Goal: Task Accomplishment & Management: Use online tool/utility

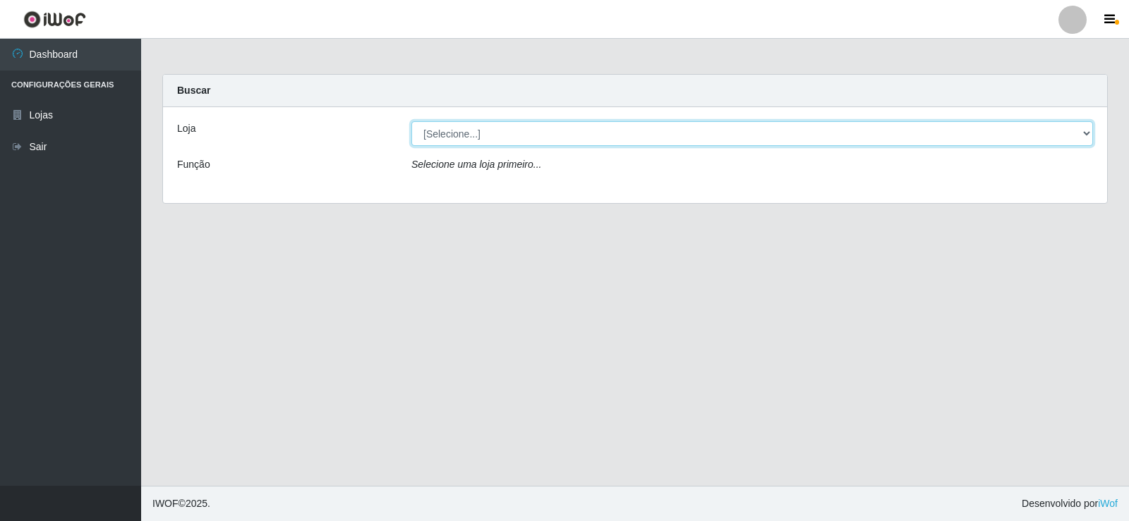
click at [464, 137] on select "[Selecione...] Rede Compras Supermercados - LOJA 2" at bounding box center [752, 133] width 682 height 25
select select "161"
click at [411, 121] on select "[Selecione...] Rede Compras Supermercados - LOJA 2" at bounding box center [752, 133] width 682 height 25
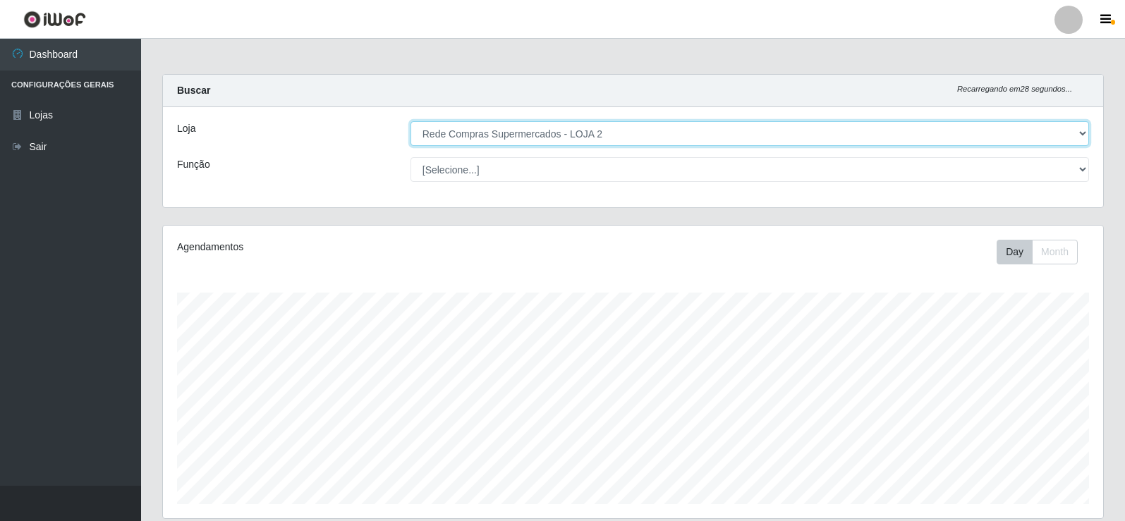
scroll to position [293, 941]
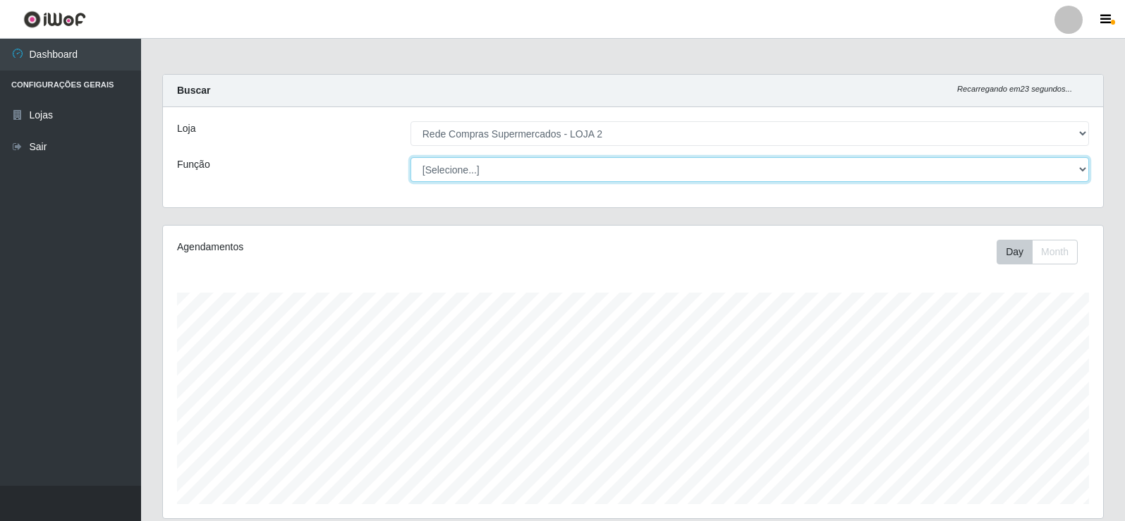
click at [540, 161] on select "[Selecione...] ASG ASG + ASG ++ Balconista Balconista + Balconista ++ Embalador…" at bounding box center [750, 169] width 679 height 25
select select "1"
click at [411, 157] on select "[Selecione...] ASG ASG + ASG ++ Balconista Balconista + Balconista ++ Embalador…" at bounding box center [750, 169] width 679 height 25
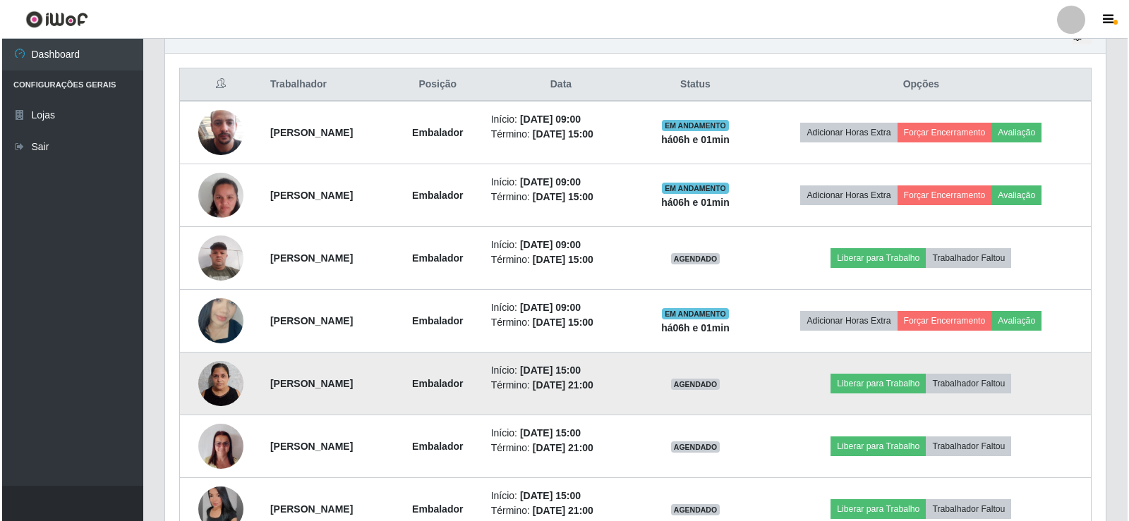
scroll to position [588, 0]
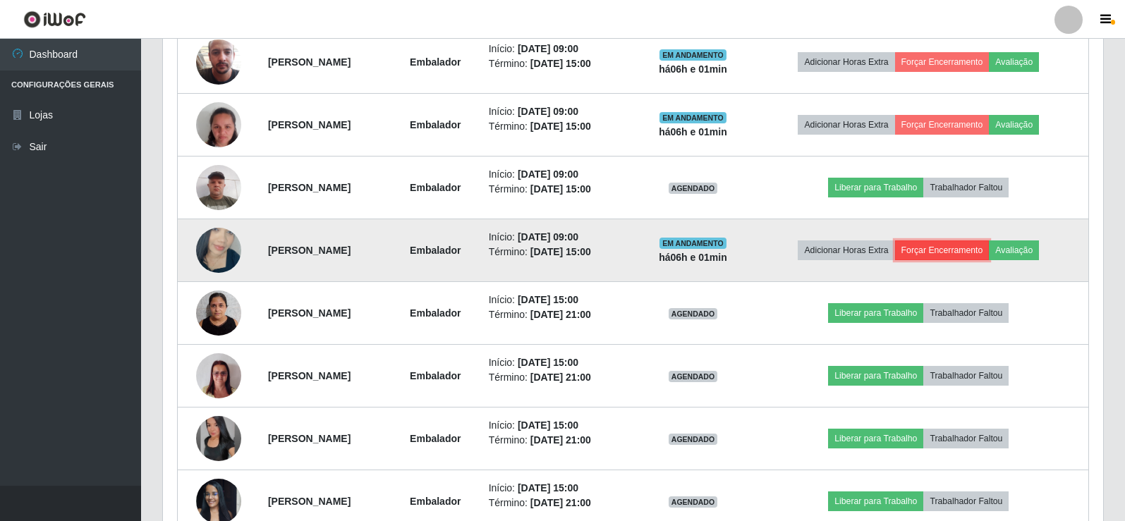
click at [966, 248] on button "Forçar Encerramento" at bounding box center [942, 251] width 95 height 20
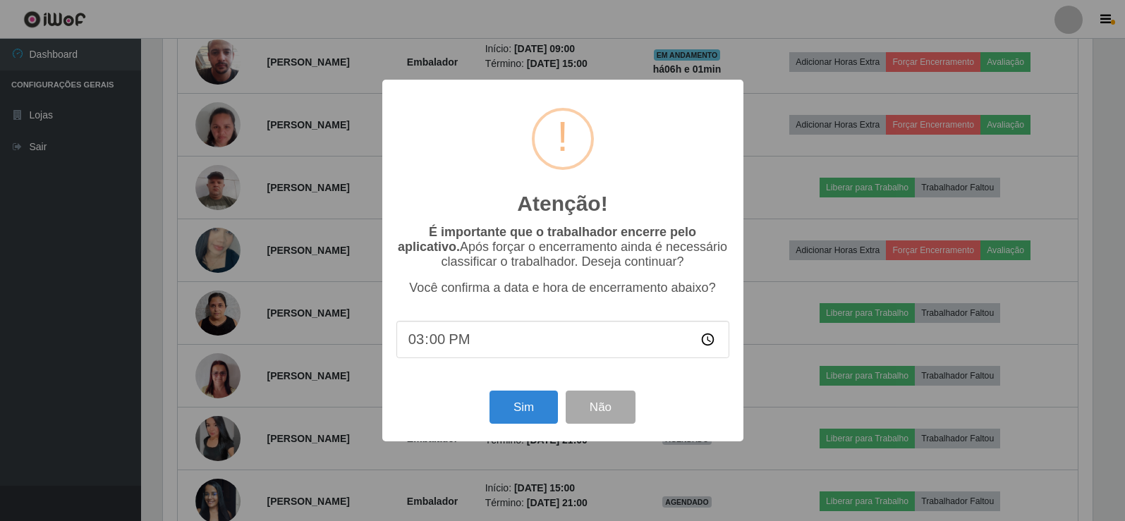
scroll to position [293, 933]
click at [517, 403] on button "Sim" at bounding box center [525, 407] width 68 height 33
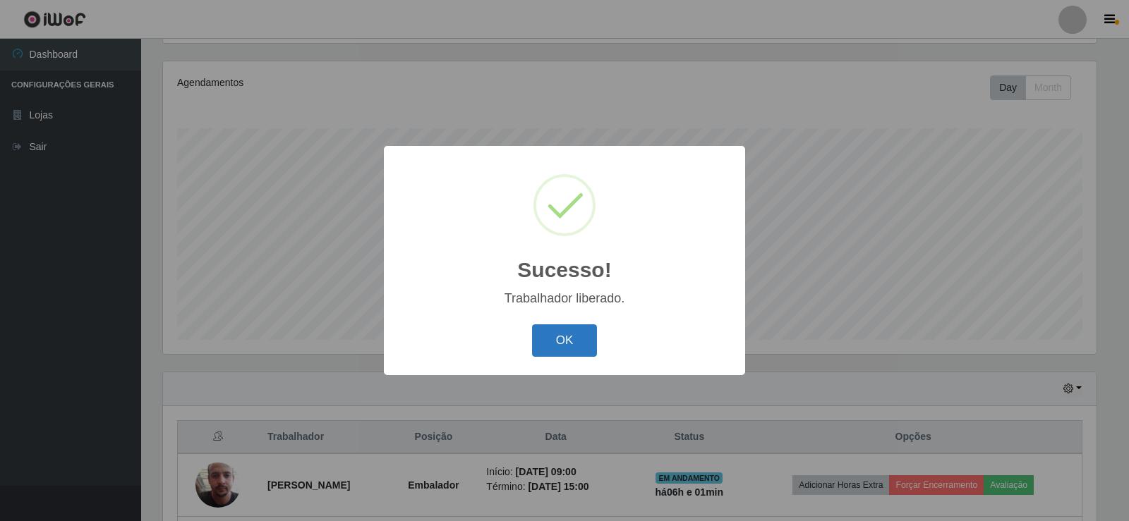
click at [581, 340] on button "OK" at bounding box center [565, 341] width 66 height 33
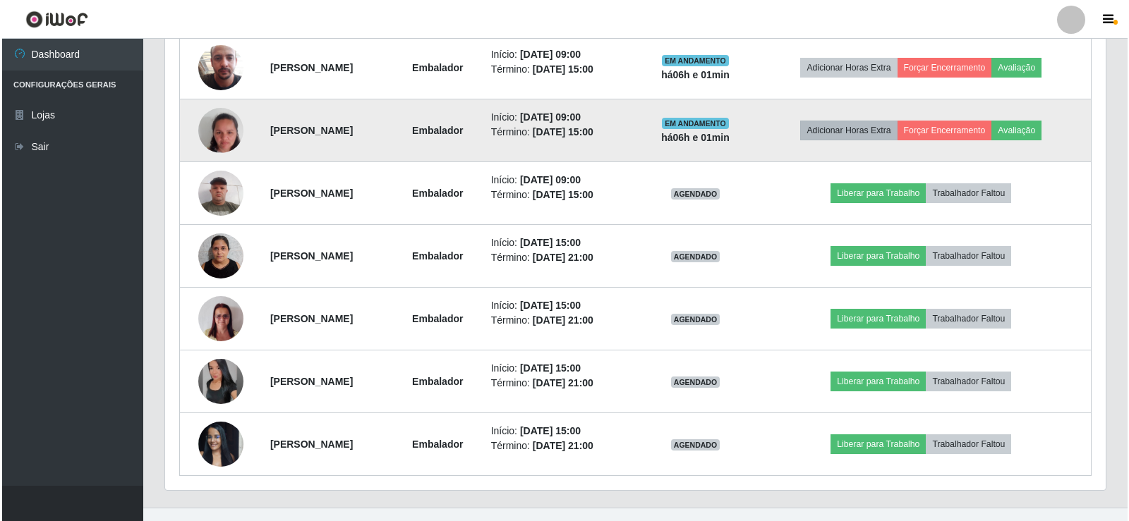
scroll to position [588, 0]
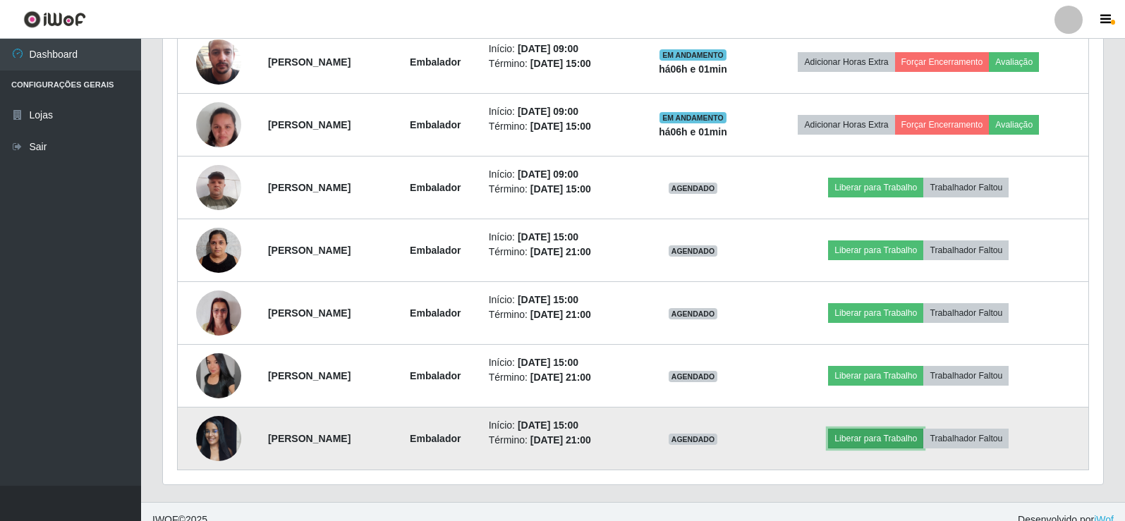
click at [903, 439] on button "Liberar para Trabalho" at bounding box center [875, 439] width 95 height 20
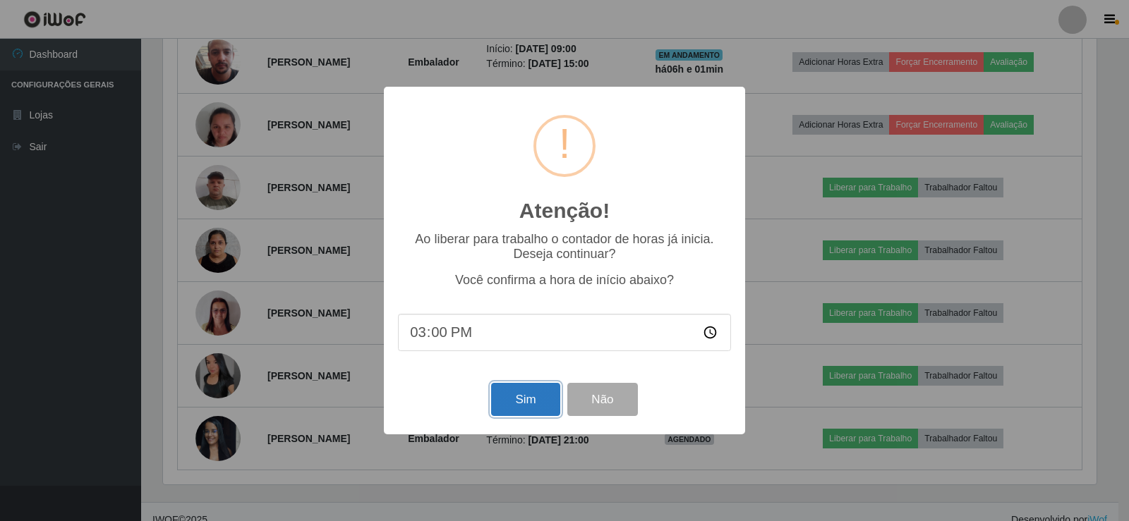
click at [519, 399] on button "Sim" at bounding box center [525, 399] width 68 height 33
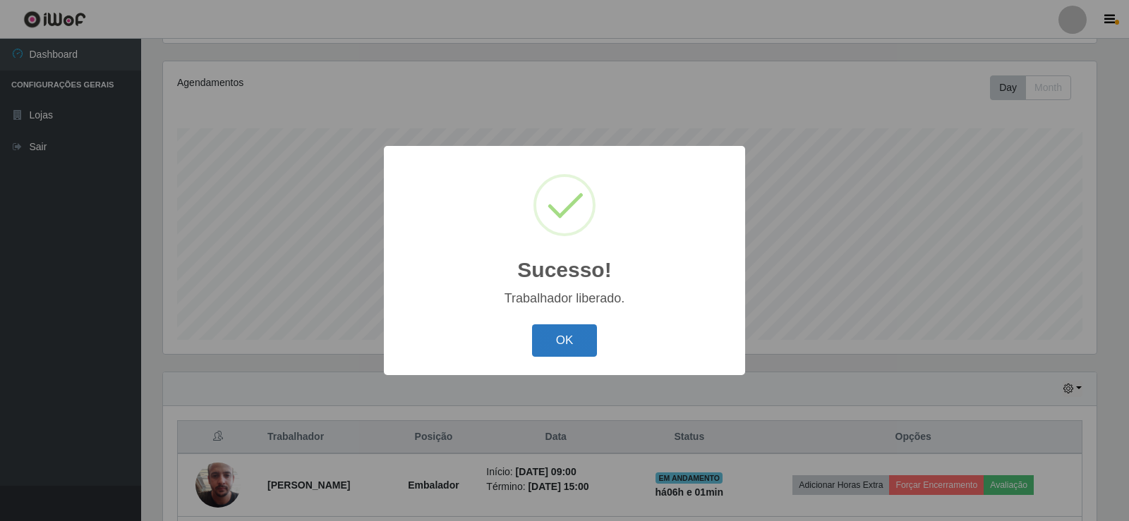
click at [555, 343] on button "OK" at bounding box center [565, 341] width 66 height 33
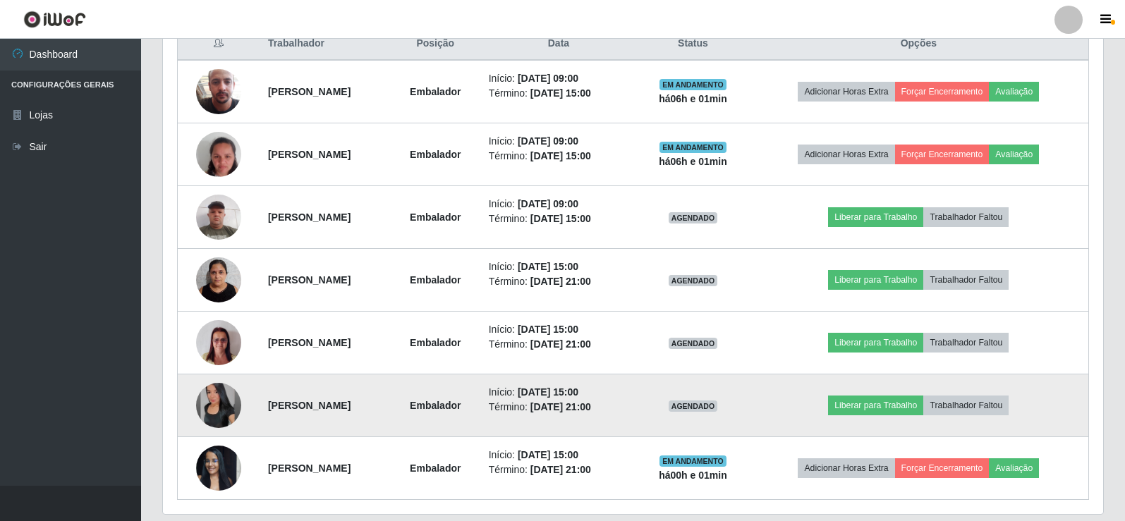
scroll to position [604, 0]
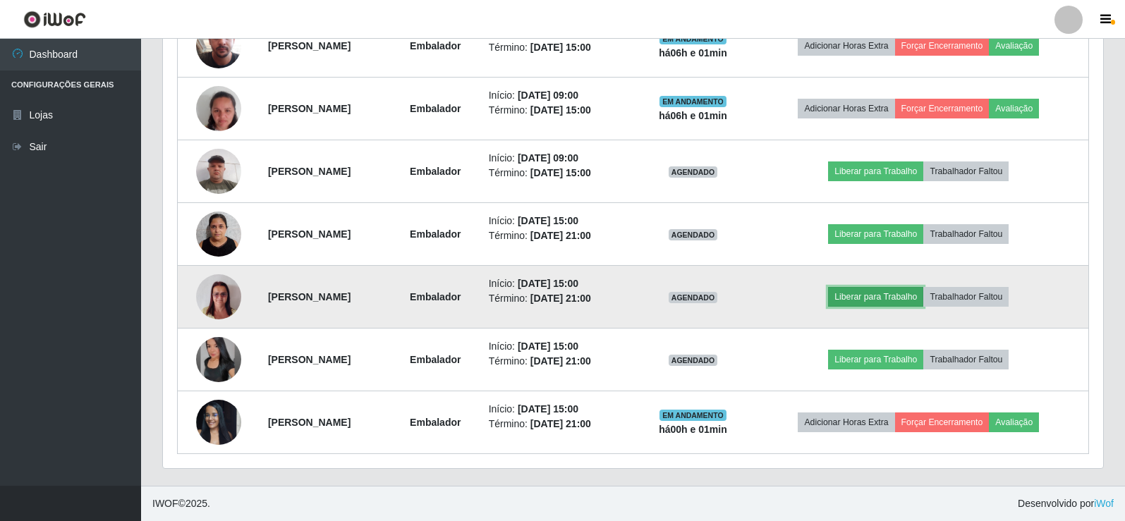
click at [886, 297] on button "Liberar para Trabalho" at bounding box center [875, 297] width 95 height 20
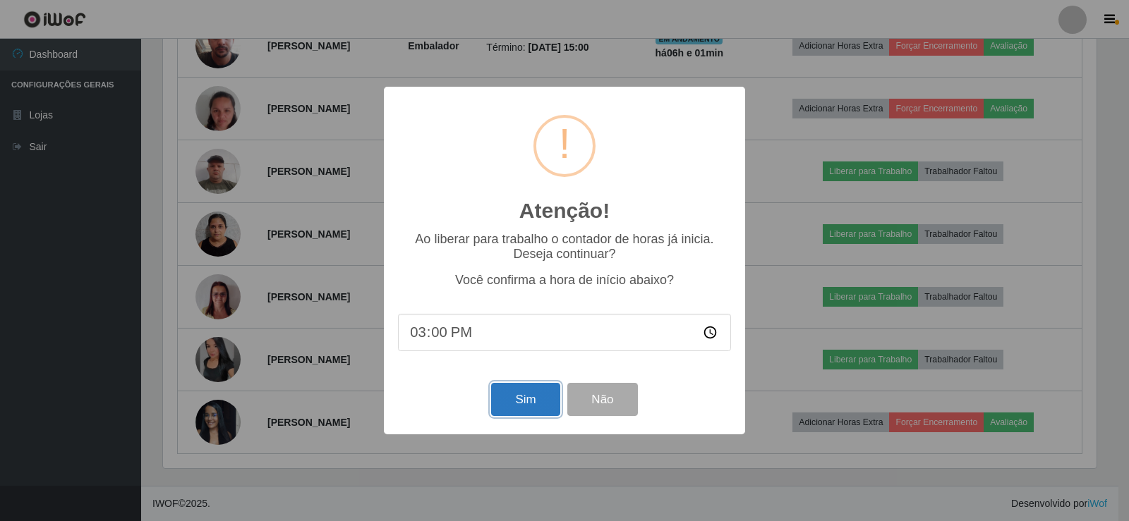
click at [531, 401] on button "Sim" at bounding box center [525, 399] width 68 height 33
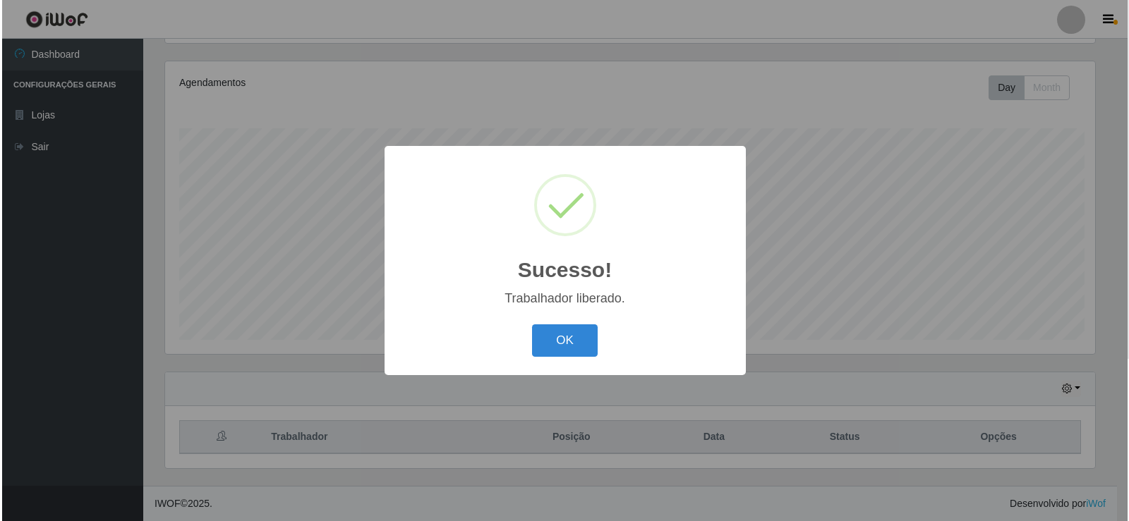
scroll to position [0, 0]
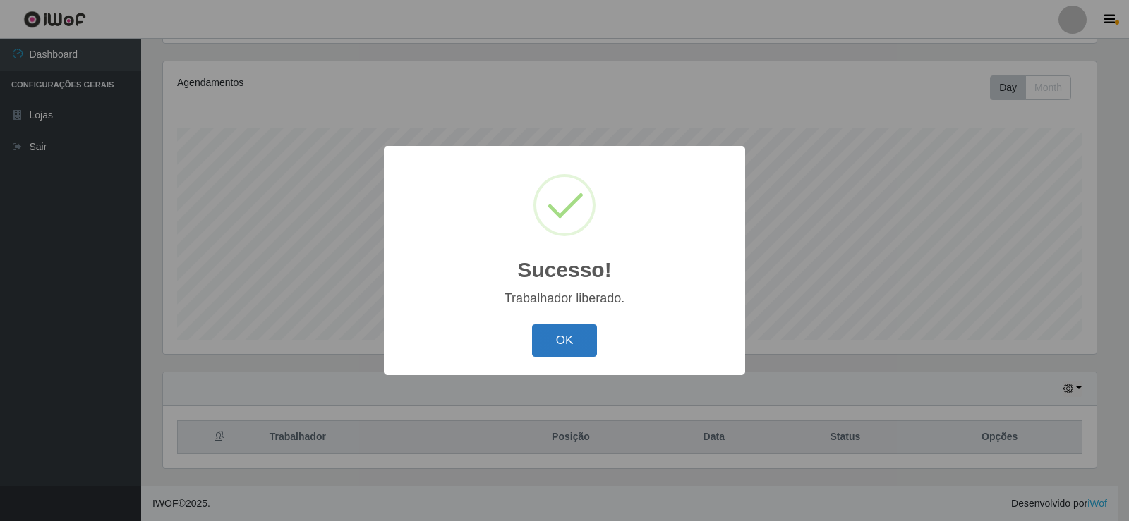
click at [562, 334] on button "OK" at bounding box center [565, 341] width 66 height 33
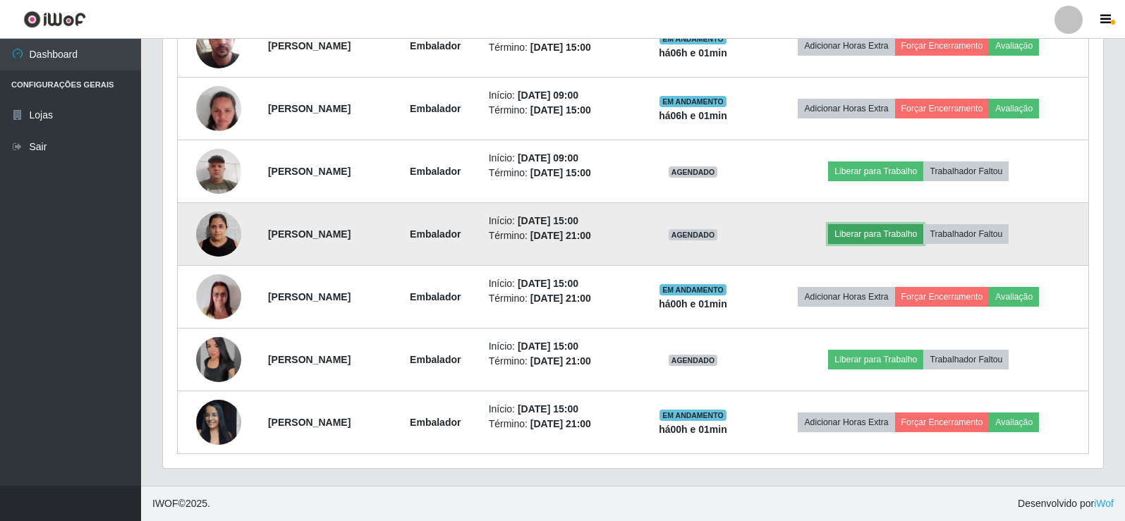
click at [898, 231] on button "Liberar para Trabalho" at bounding box center [875, 234] width 95 height 20
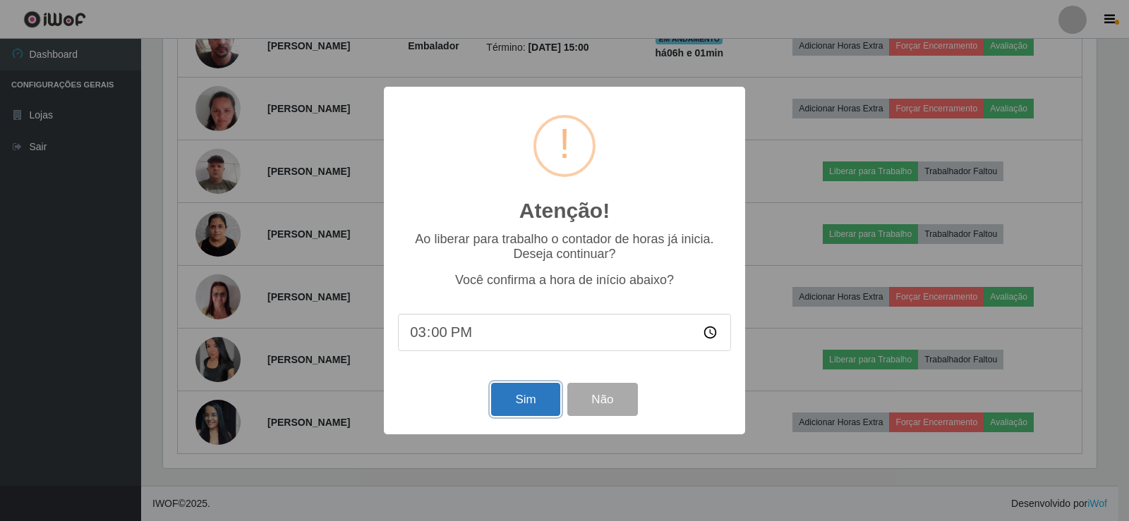
click at [525, 406] on button "Sim" at bounding box center [525, 399] width 68 height 33
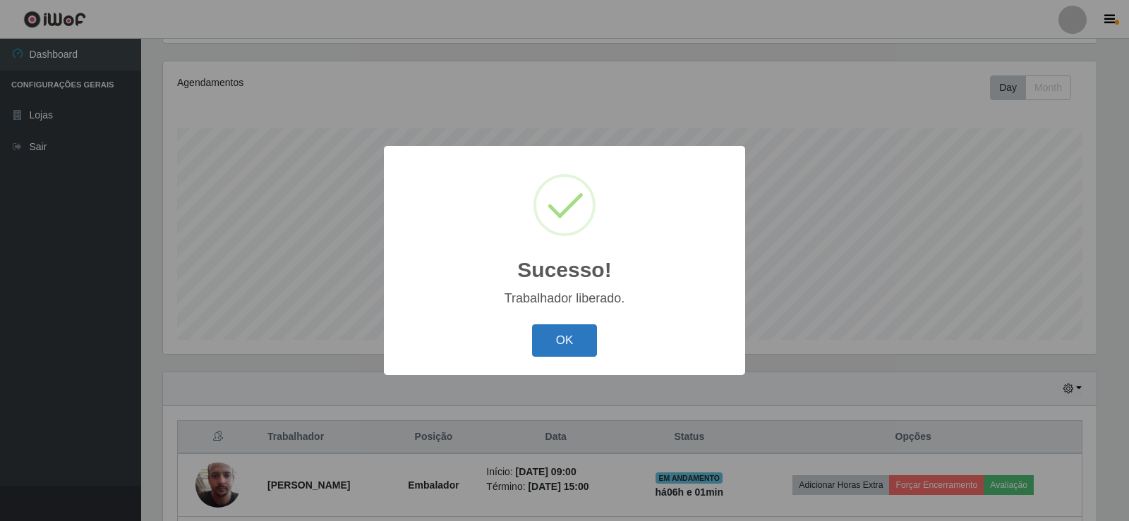
click at [574, 346] on button "OK" at bounding box center [565, 341] width 66 height 33
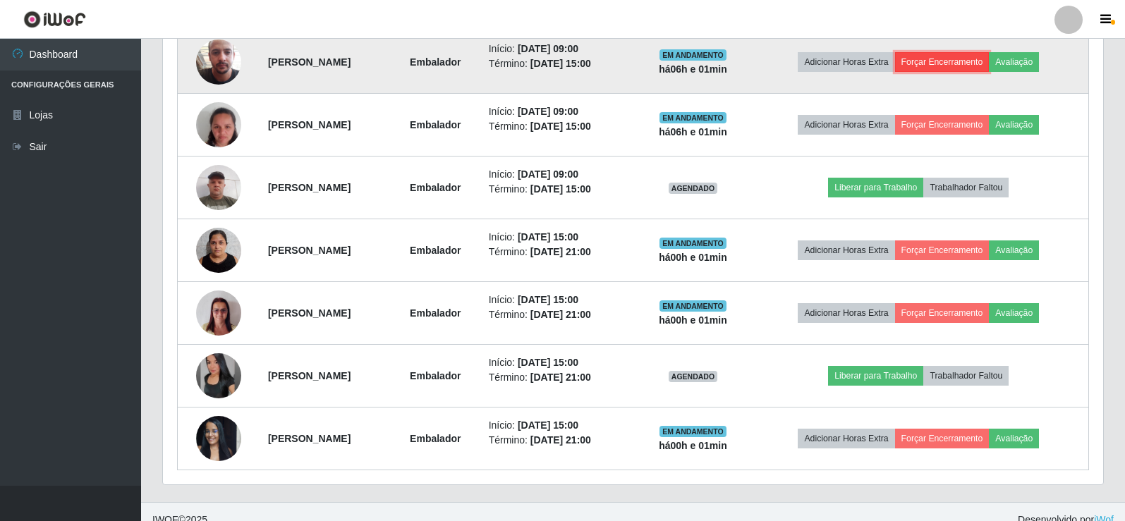
click at [965, 61] on button "Forçar Encerramento" at bounding box center [942, 62] width 95 height 20
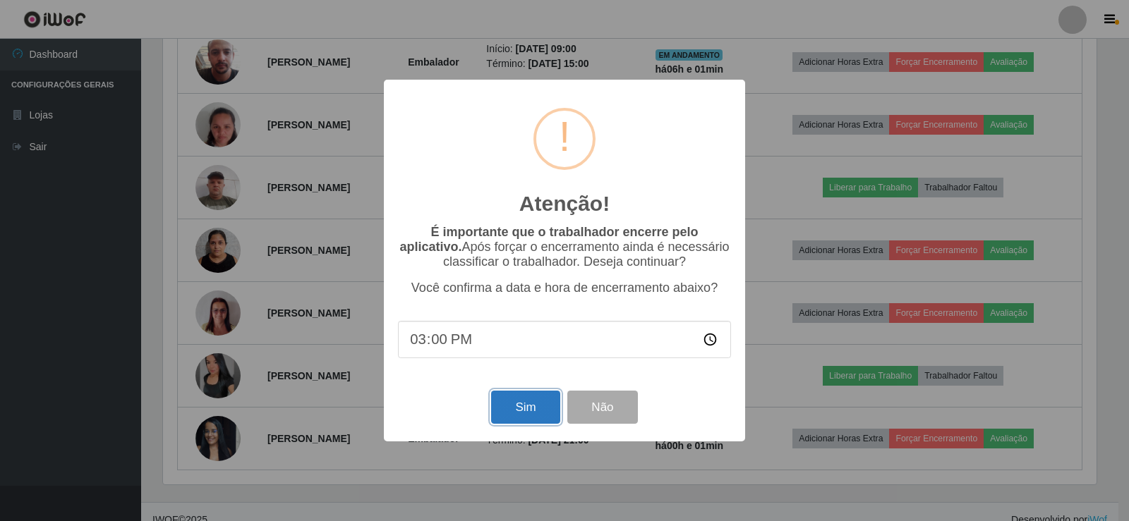
click at [522, 406] on button "Sim" at bounding box center [525, 407] width 68 height 33
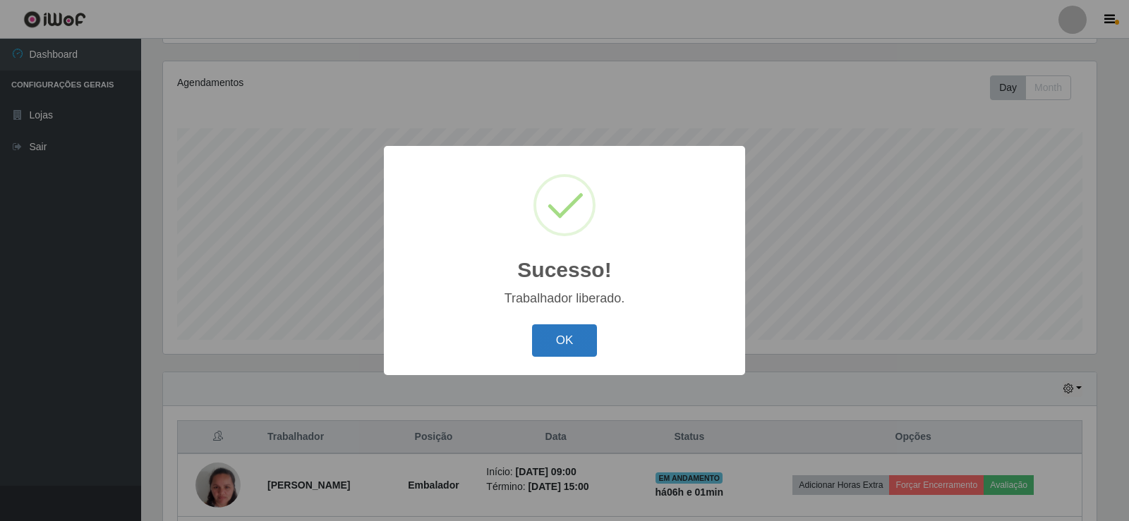
click at [564, 339] on button "OK" at bounding box center [565, 341] width 66 height 33
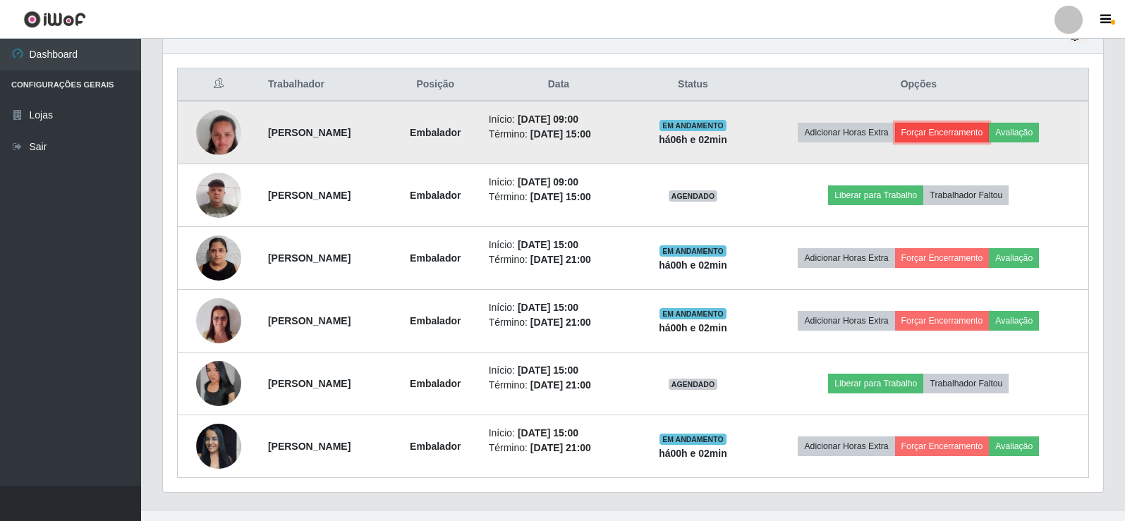
click at [956, 126] on button "Forçar Encerramento" at bounding box center [942, 133] width 95 height 20
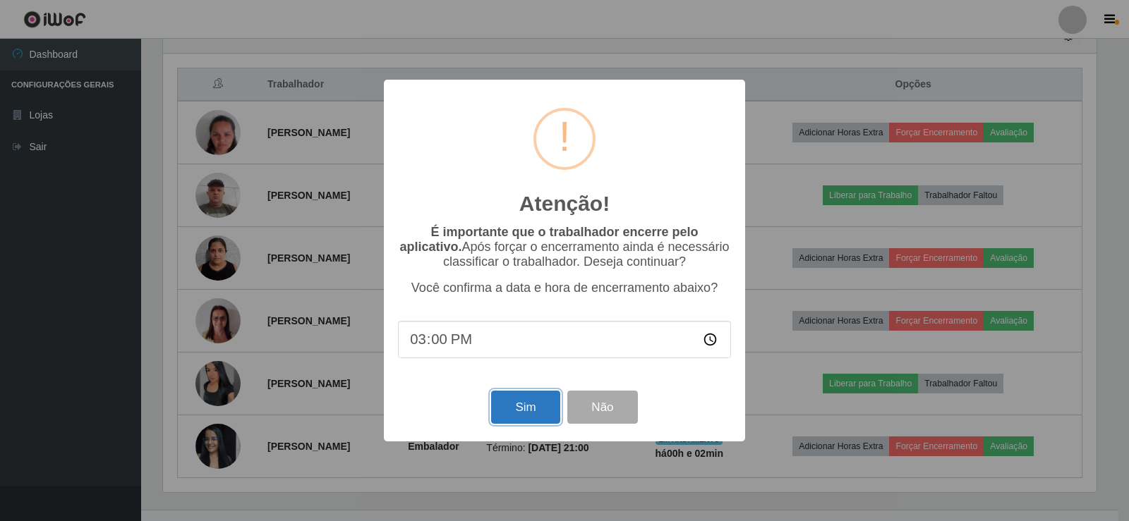
click at [513, 411] on button "Sim" at bounding box center [525, 407] width 68 height 33
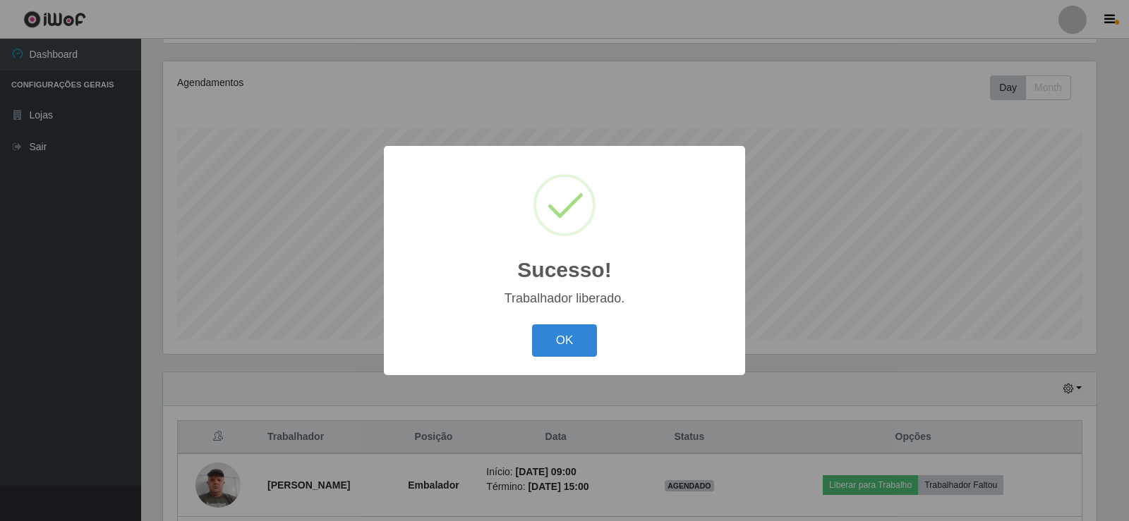
drag, startPoint x: 559, startPoint y: 348, endPoint x: 524, endPoint y: 330, distance: 39.4
click at [563, 347] on button "OK" at bounding box center [565, 341] width 66 height 33
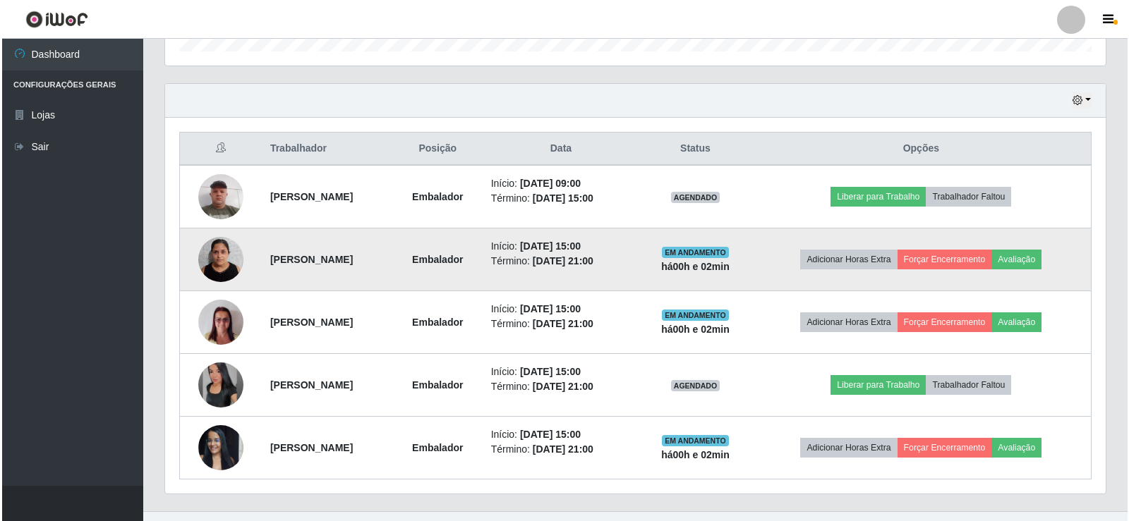
scroll to position [478, 0]
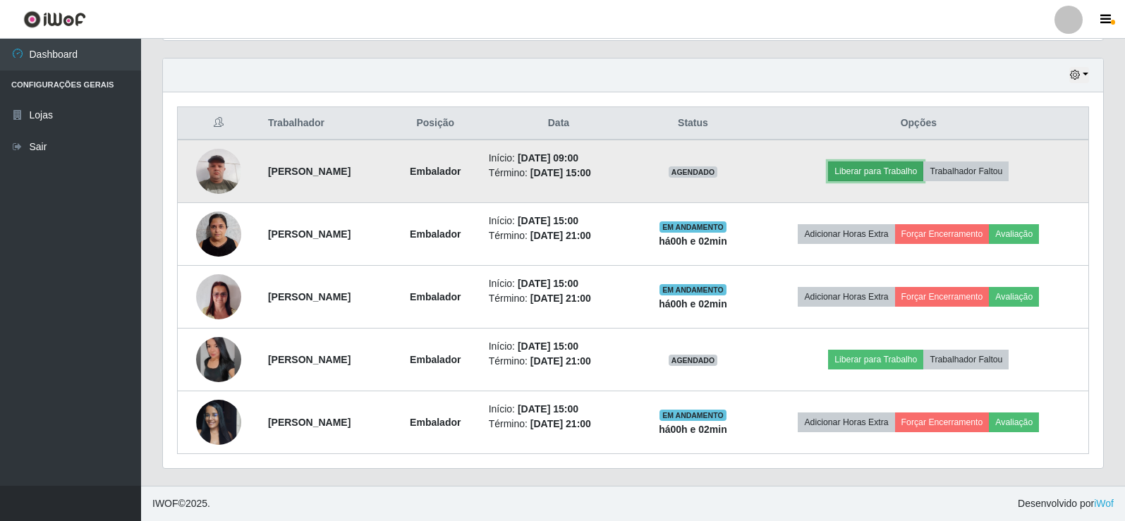
click at [883, 171] on button "Liberar para Trabalho" at bounding box center [875, 172] width 95 height 20
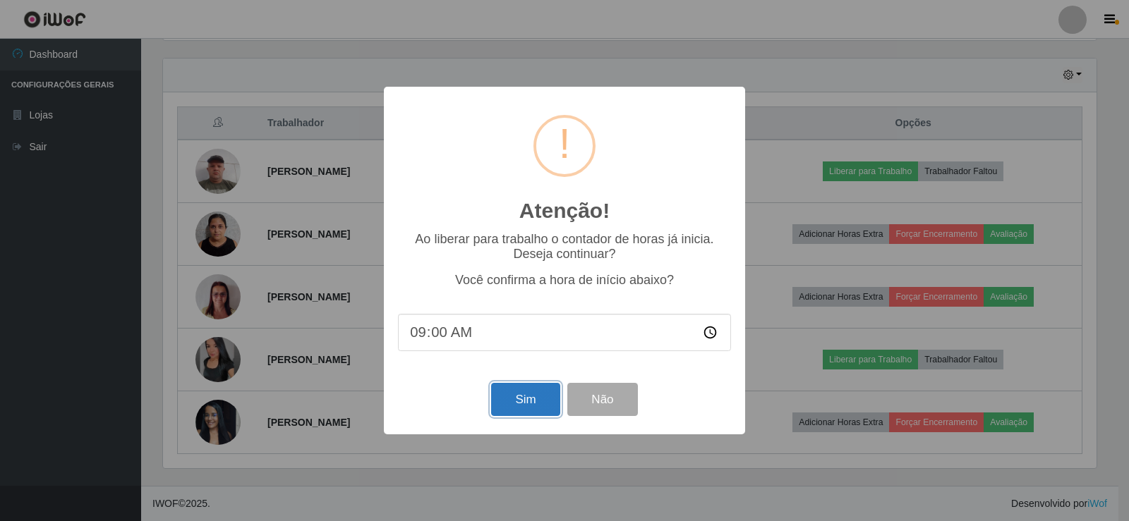
click at [526, 406] on button "Sim" at bounding box center [525, 399] width 68 height 33
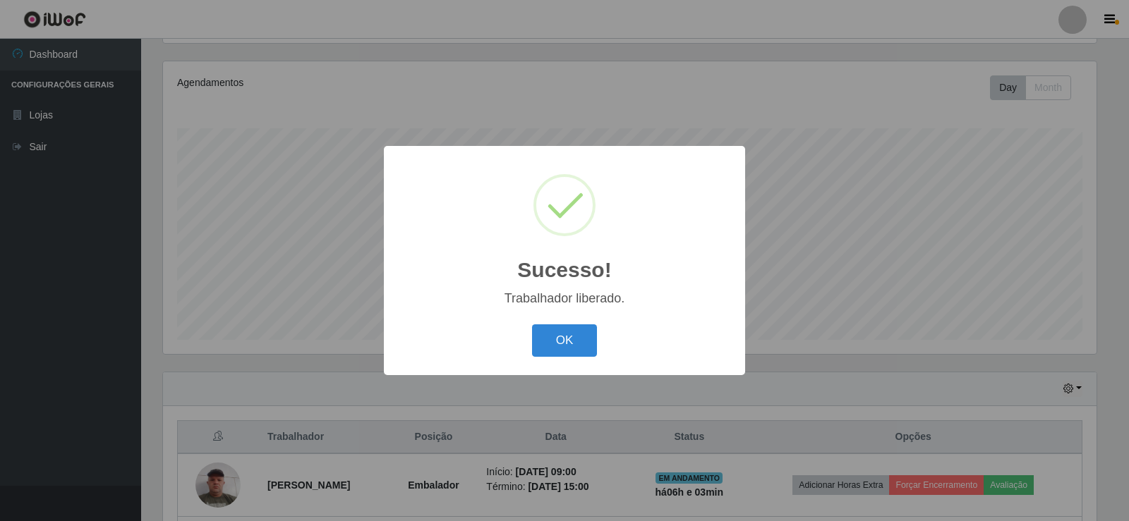
drag, startPoint x: 569, startPoint y: 344, endPoint x: 575, endPoint y: 338, distance: 8.0
click at [569, 344] on button "OK" at bounding box center [565, 341] width 66 height 33
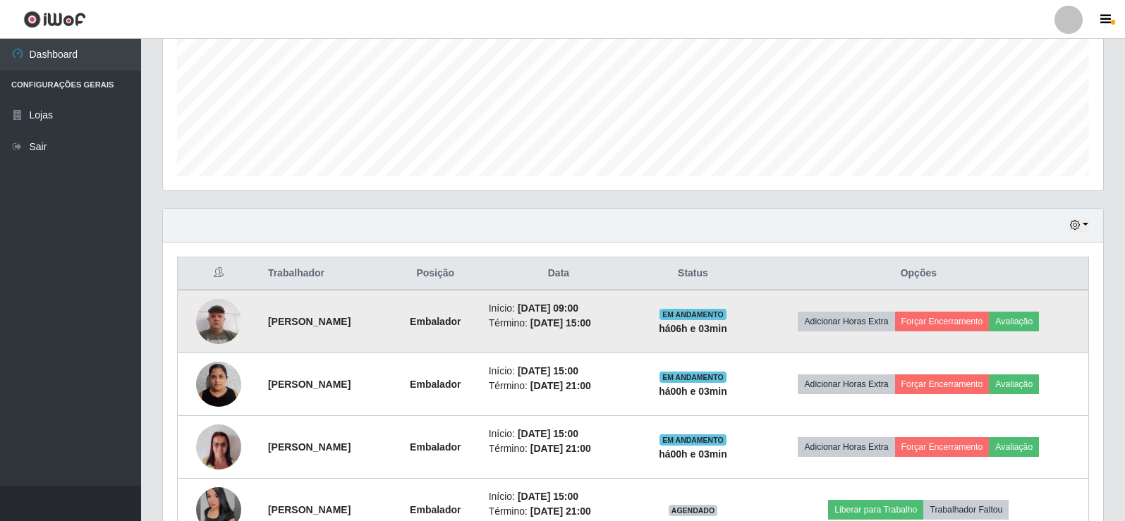
scroll to position [376, 0]
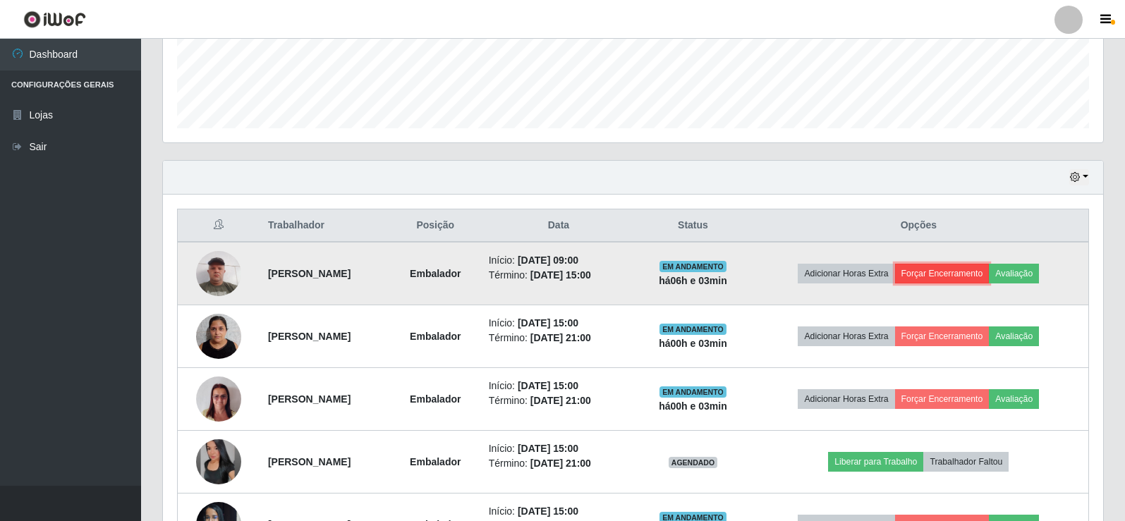
click at [962, 275] on button "Forçar Encerramento" at bounding box center [942, 274] width 95 height 20
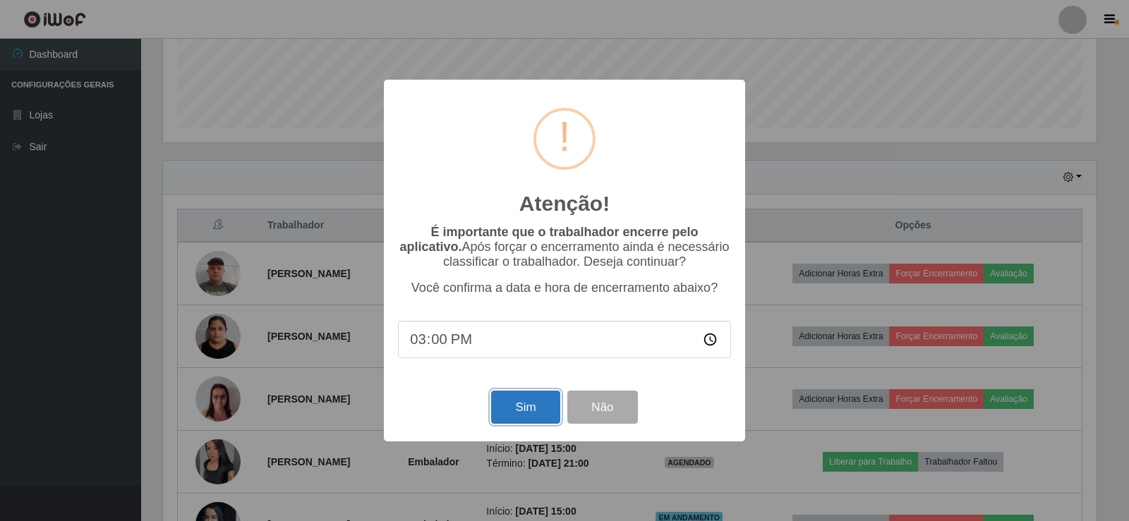
click at [518, 403] on button "Sim" at bounding box center [525, 407] width 68 height 33
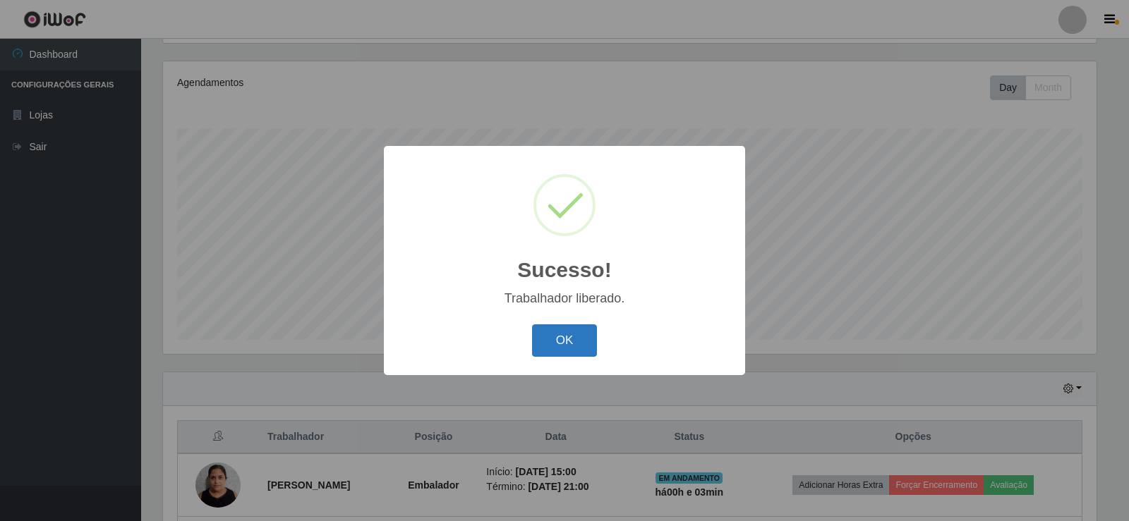
click at [571, 346] on button "OK" at bounding box center [565, 341] width 66 height 33
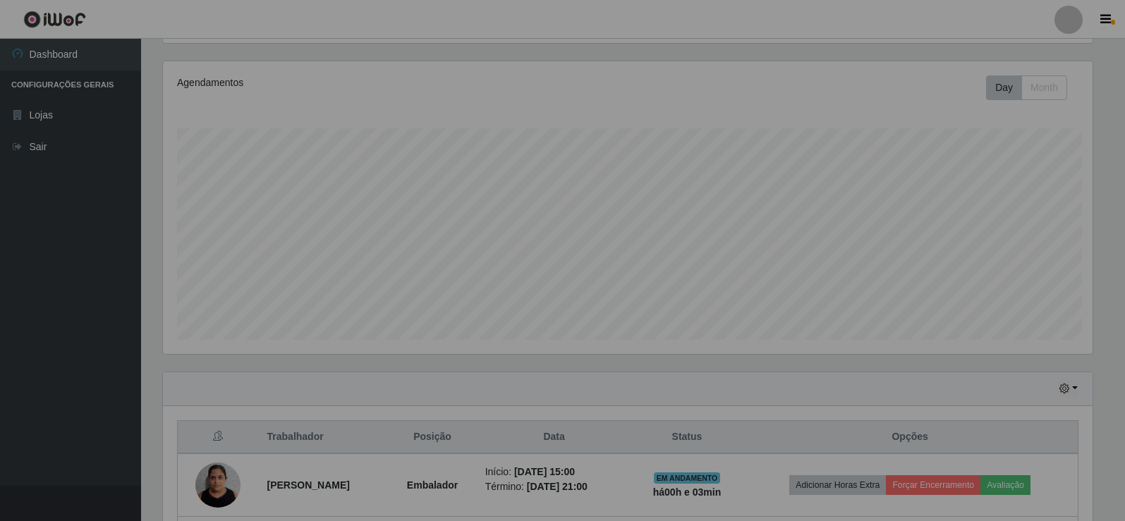
scroll to position [705290, 704642]
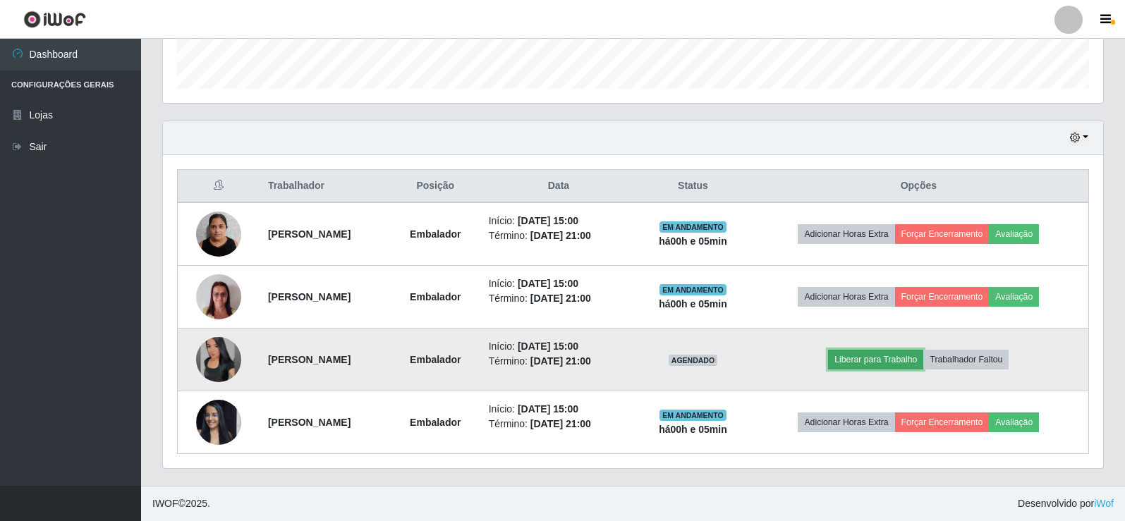
click at [886, 368] on button "Liberar para Trabalho" at bounding box center [875, 360] width 95 height 20
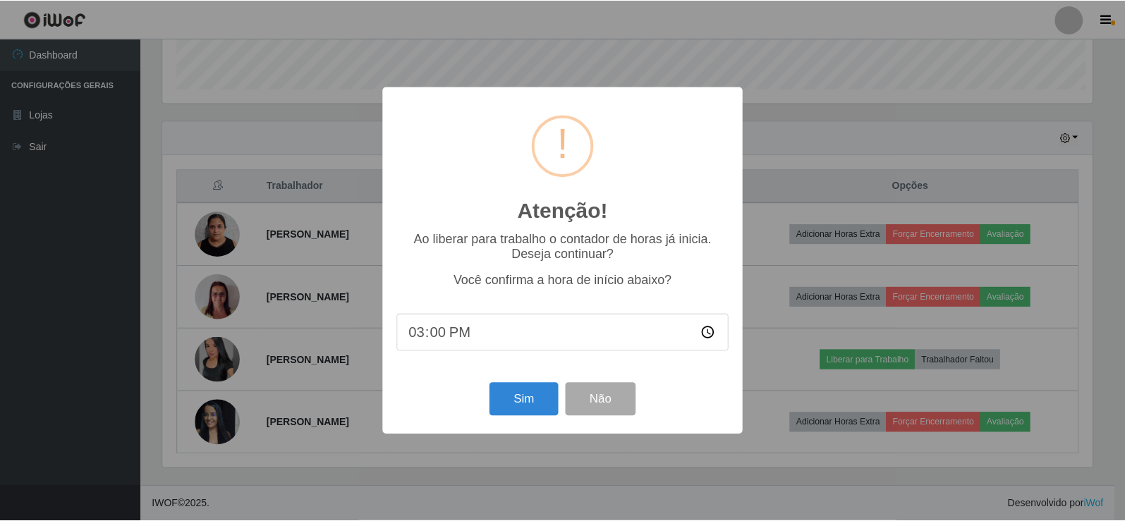
scroll to position [293, 933]
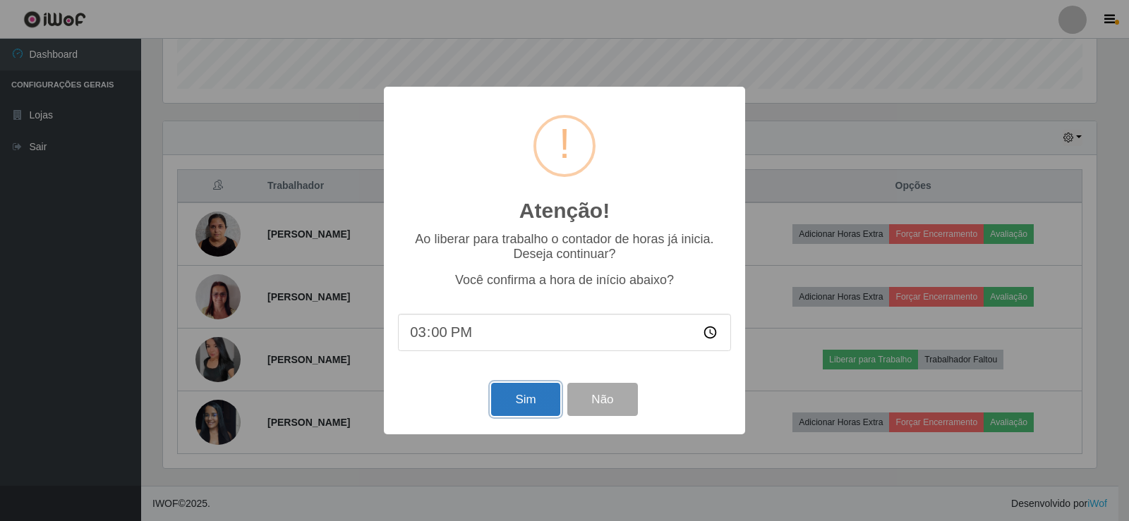
click at [540, 394] on button "Sim" at bounding box center [525, 399] width 68 height 33
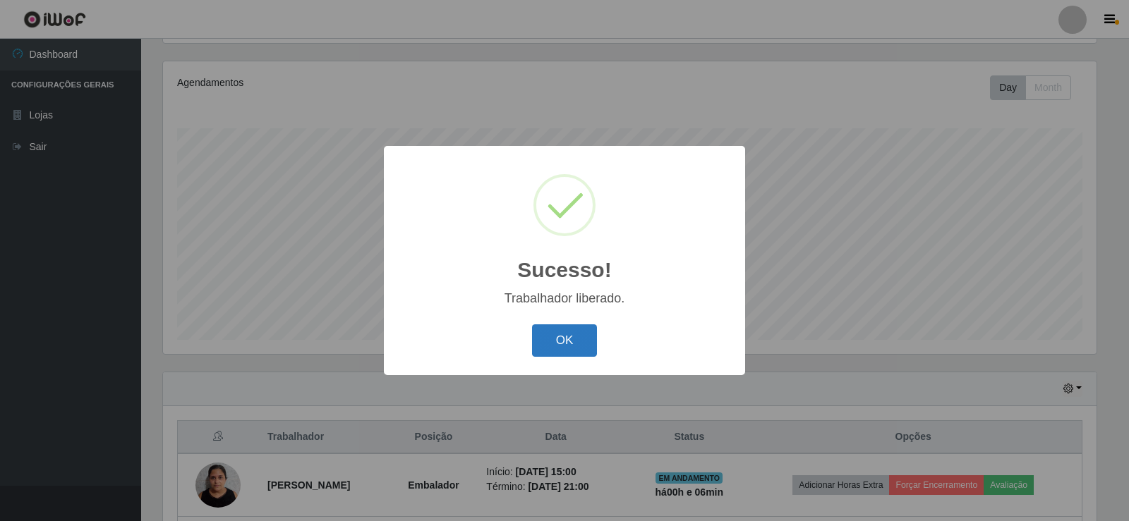
click at [558, 327] on button "OK" at bounding box center [565, 341] width 66 height 33
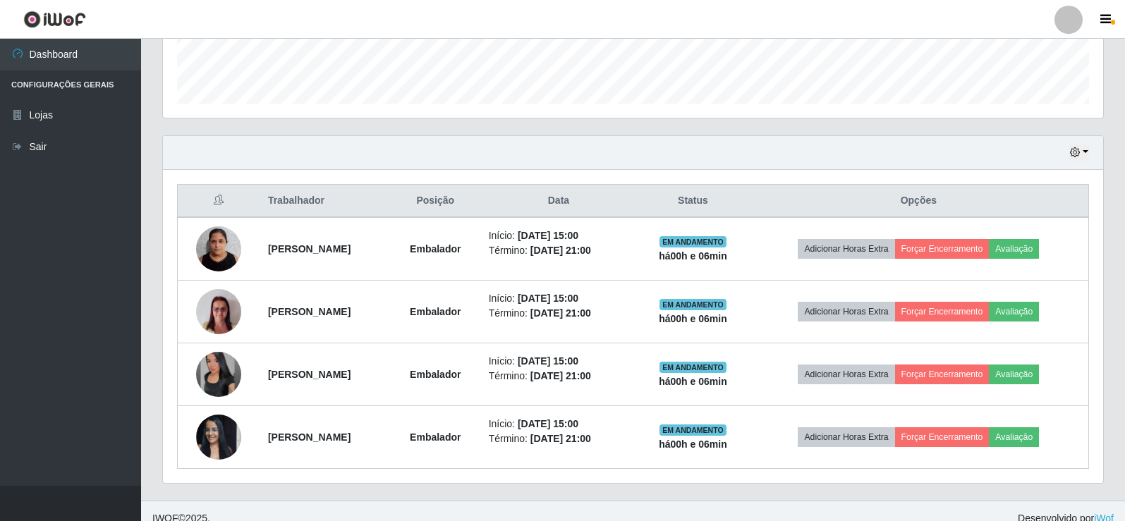
scroll to position [416, 0]
